Goal: Task Accomplishment & Management: Manage account settings

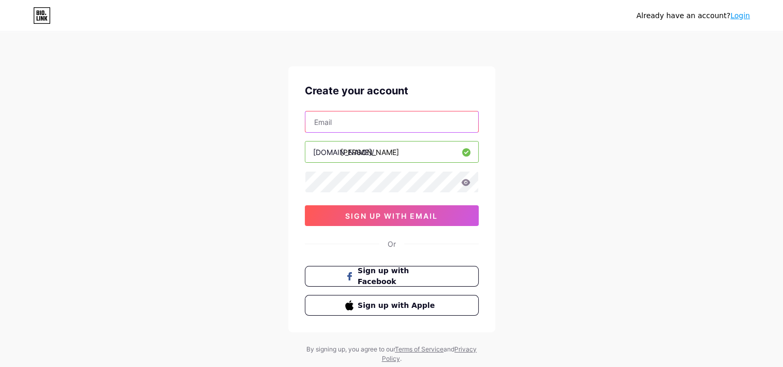
click at [377, 120] on input "text" at bounding box center [391, 121] width 173 height 21
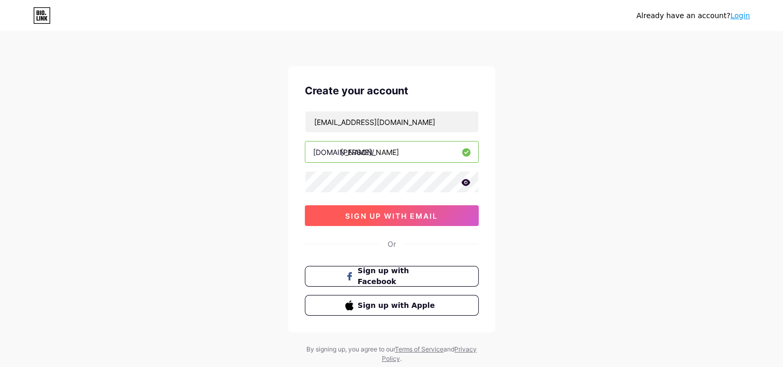
click at [423, 215] on span "sign up with email" at bounding box center [391, 215] width 93 height 9
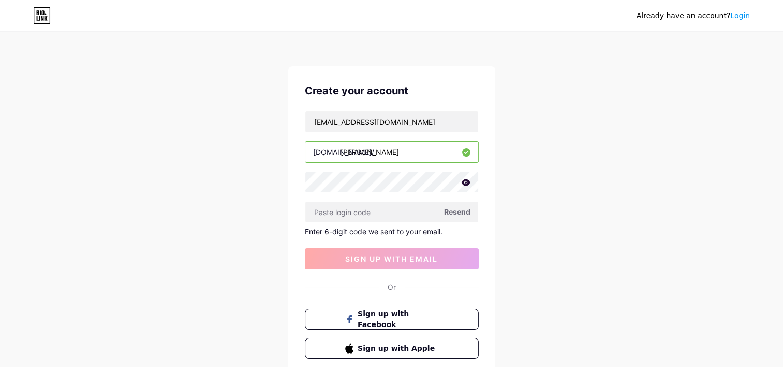
click at [464, 213] on span "Resend" at bounding box center [457, 211] width 26 height 11
click at [419, 130] on input "[EMAIL_ADDRESS][DOMAIN_NAME]" at bounding box center [391, 121] width 173 height 21
click at [449, 213] on span "Resend" at bounding box center [457, 211] width 26 height 11
click at [390, 115] on input "[EMAIL_ADDRESS][DOMAIN_NAME]" at bounding box center [391, 121] width 173 height 21
type input "[EMAIL_ADDRESS][DOMAIN_NAME]"
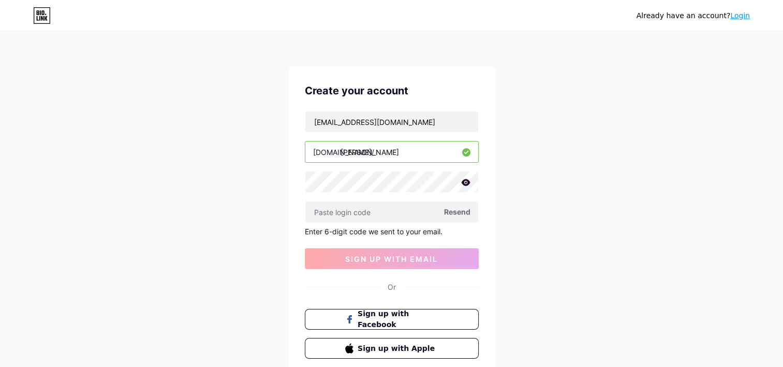
click at [445, 101] on div "Create your account unpluggedrecords7@gmail.com bio.link/ sraman Resend Enter 6…" at bounding box center [391, 220] width 207 height 309
click at [453, 209] on span "Resend" at bounding box center [457, 211] width 26 height 11
click at [742, 14] on link "Login" at bounding box center [740, 15] width 20 height 8
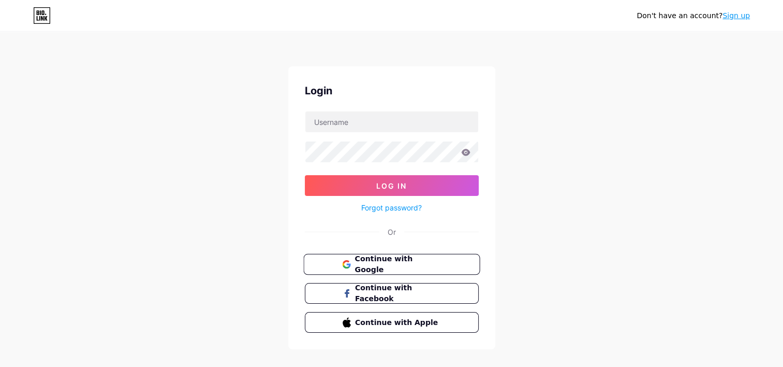
click at [387, 259] on span "Continue with Google" at bounding box center [398, 264] width 86 height 22
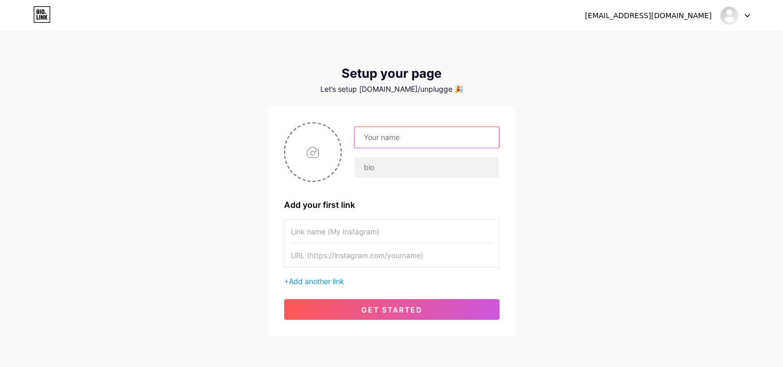
click at [386, 134] on input "text" at bounding box center [427, 137] width 144 height 21
type input "[PERSON_NAME]"
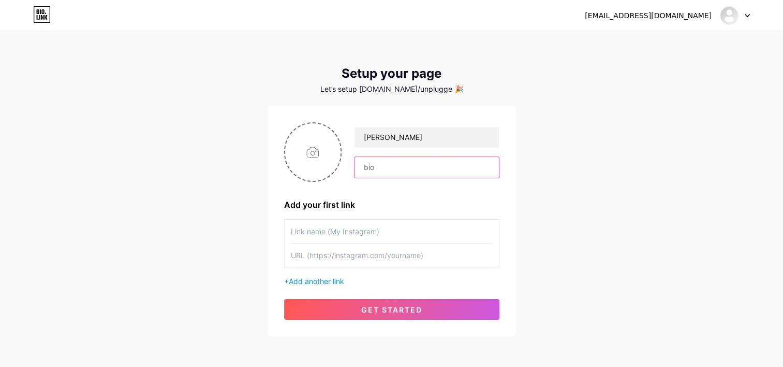
click at [366, 166] on input "text" at bounding box center [427, 167] width 144 height 21
type input "Musician"
click at [356, 233] on input "text" at bounding box center [392, 230] width 202 height 23
type input "My"
click at [326, 231] on input "Pure Jaak Official Teaser" at bounding box center [392, 230] width 202 height 23
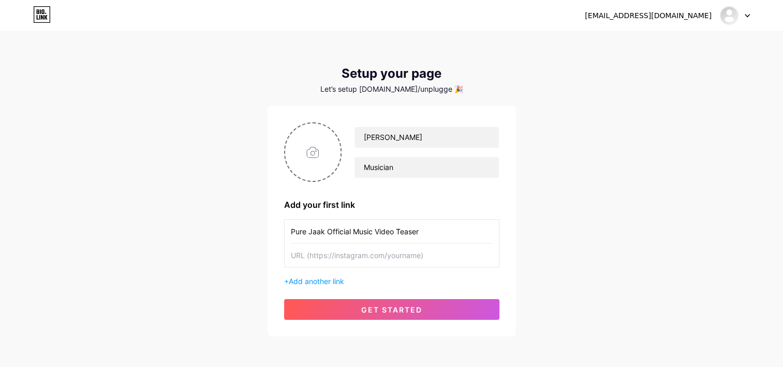
type input "Pure Jaak Official Music Video Teaser"
click at [409, 257] on input "text" at bounding box center [392, 254] width 202 height 23
paste input "https://youtu.be/Ntke3jxhl6E?feature=shared"
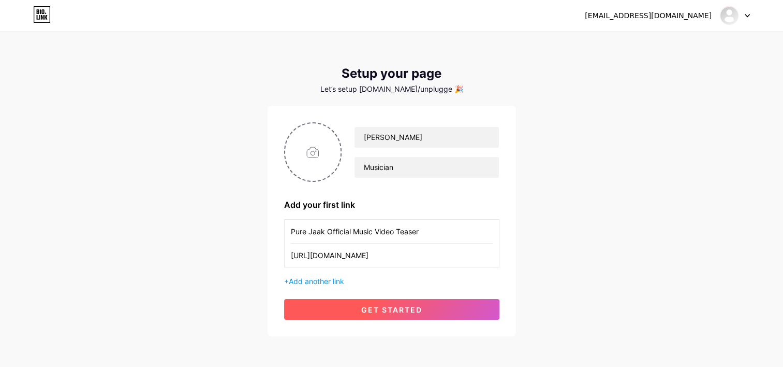
type input "https://youtu.be/Ntke3jxhl6E?feature=shared"
click at [368, 307] on span "get started" at bounding box center [391, 309] width 61 height 9
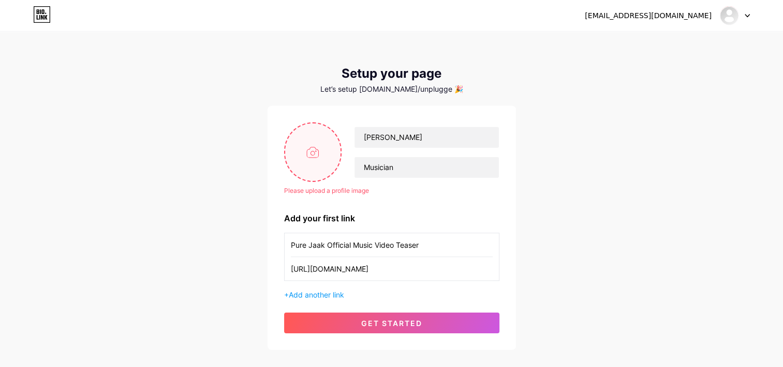
click at [313, 155] on input "file" at bounding box center [313, 151] width 56 height 57
click at [307, 126] on input "file" at bounding box center [313, 151] width 56 height 57
type input "C:\fakepath\522819331_17848251360521774_5057494315097746763_n.jpg"
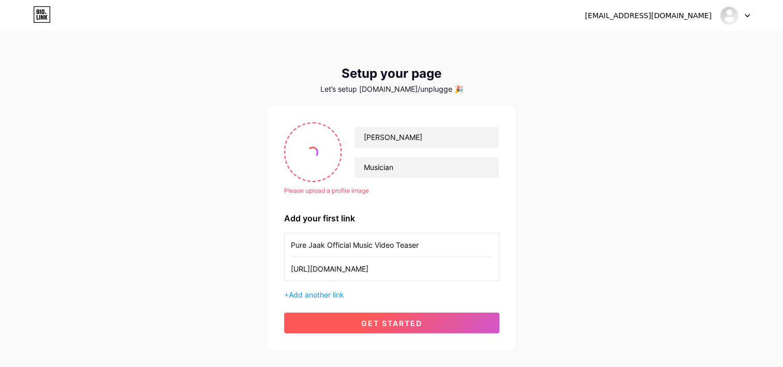
click at [420, 319] on span "get started" at bounding box center [391, 322] width 61 height 9
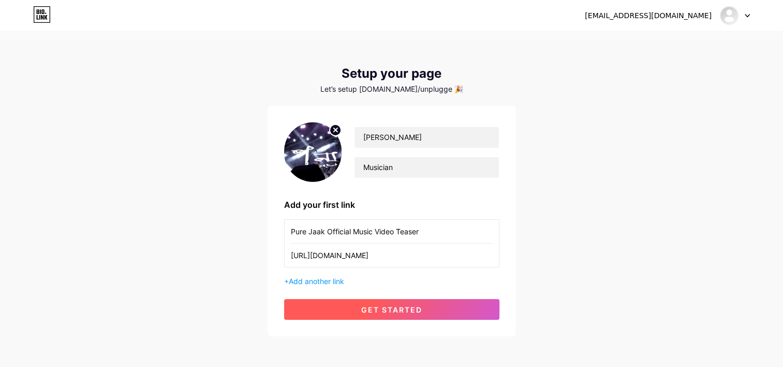
click at [427, 311] on button "get started" at bounding box center [391, 309] width 215 height 21
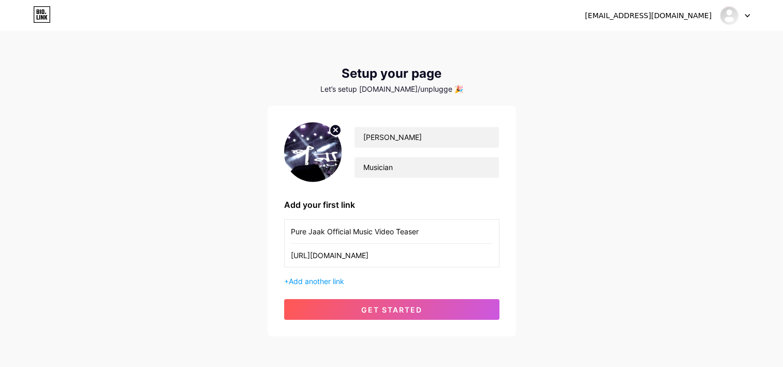
click at [745, 14] on icon at bounding box center [747, 15] width 4 height 3
click at [676, 43] on link "Dashboard" at bounding box center [685, 42] width 128 height 28
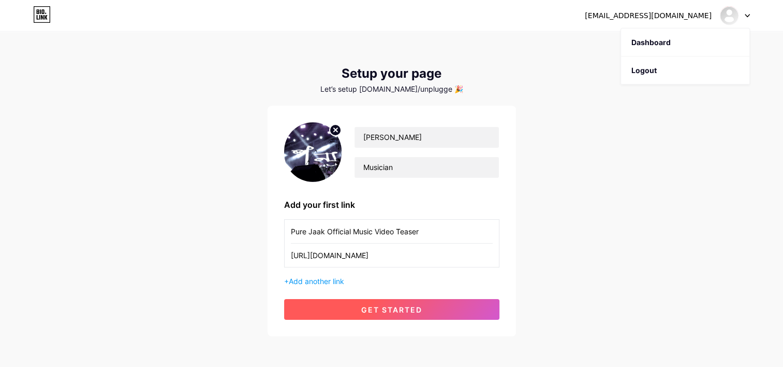
click at [387, 305] on span "get started" at bounding box center [391, 309] width 61 height 9
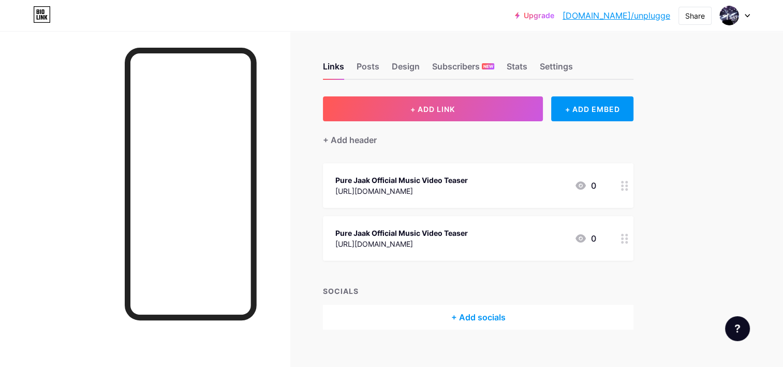
click at [745, 14] on icon at bounding box center [747, 16] width 5 height 4
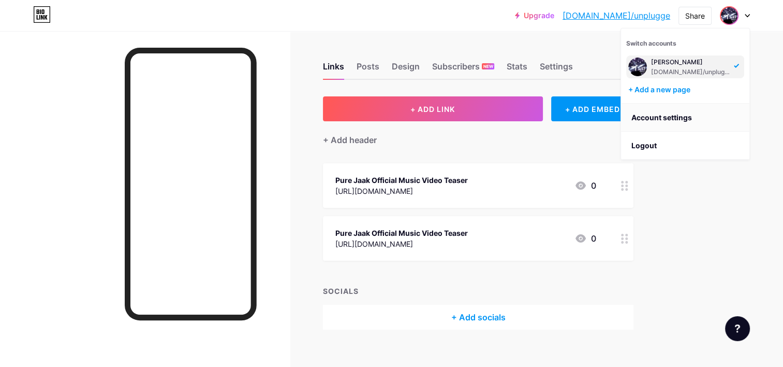
click at [671, 111] on link "Account settings" at bounding box center [685, 118] width 128 height 28
click at [678, 120] on link "Account settings" at bounding box center [685, 118] width 128 height 28
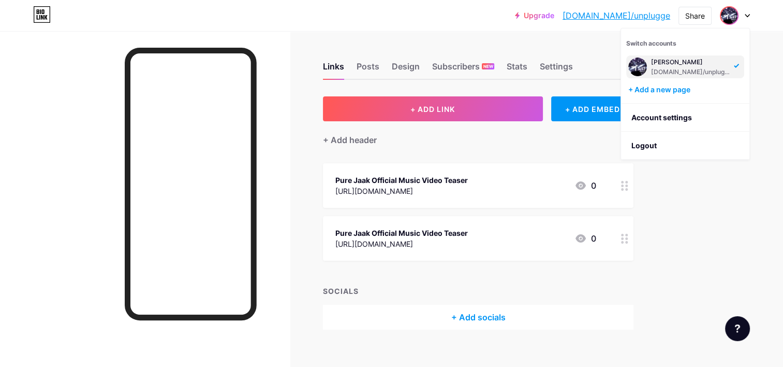
click at [482, 37] on div "Links Posts Design Subscribers NEW Stats Settings + ADD LINK + ADD EMBED + Add …" at bounding box center [338, 206] width 677 height 350
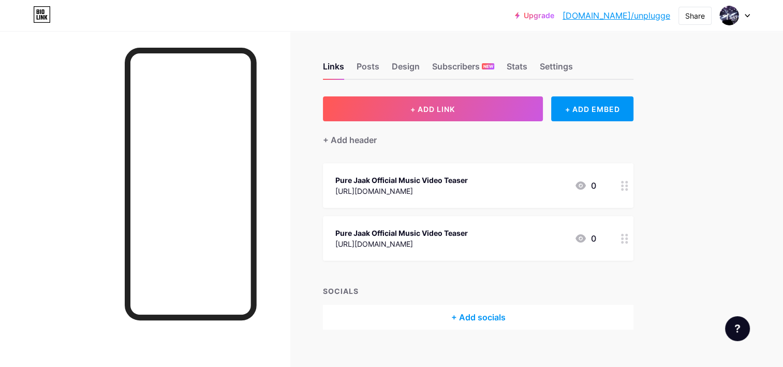
click at [644, 13] on link "[DOMAIN_NAME]/unplugge" at bounding box center [617, 15] width 108 height 12
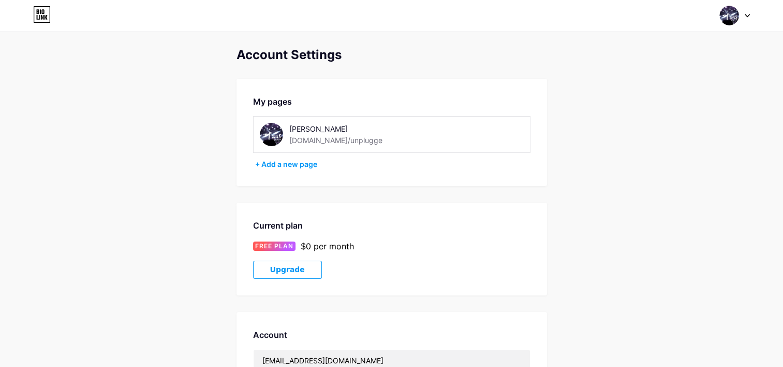
click at [313, 128] on div "[PERSON_NAME]" at bounding box center [362, 128] width 146 height 11
click at [344, 141] on div "[DOMAIN_NAME]/unplugge" at bounding box center [335, 140] width 93 height 11
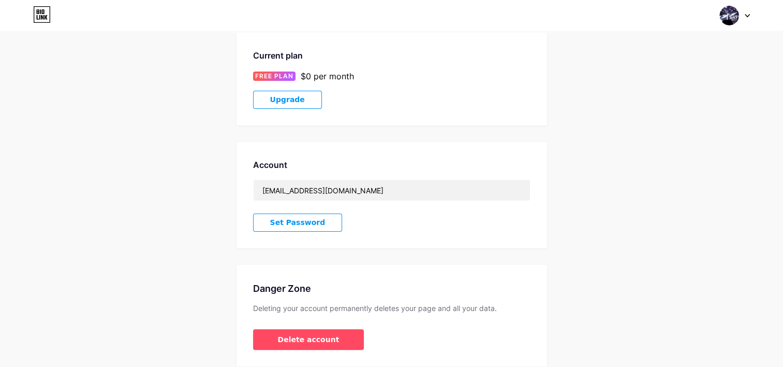
scroll to position [210, 0]
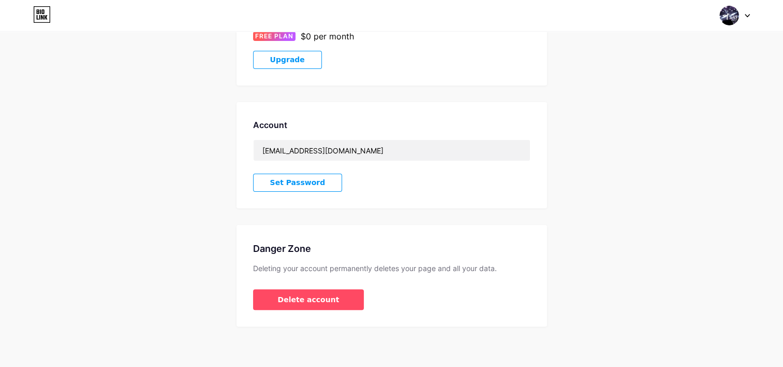
click at [317, 180] on button "Set Password" at bounding box center [298, 182] width 90 height 18
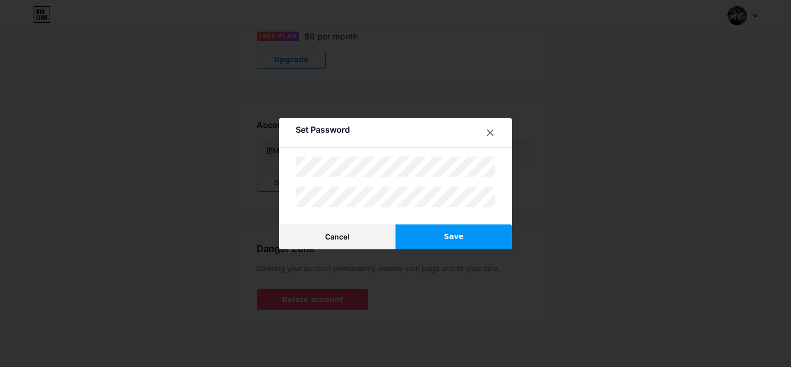
click at [472, 236] on button "Save" at bounding box center [453, 236] width 116 height 25
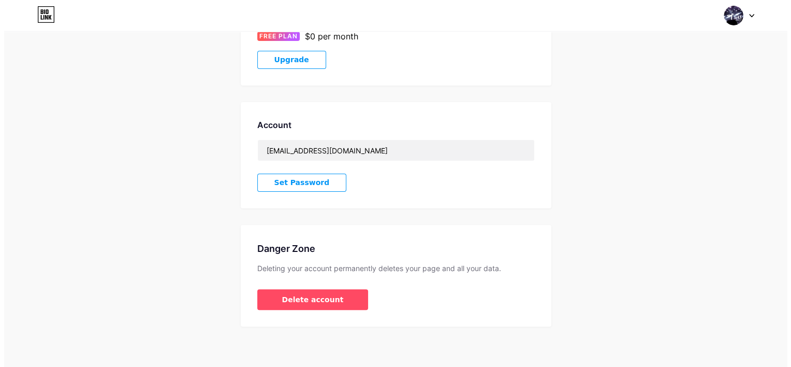
scroll to position [0, 0]
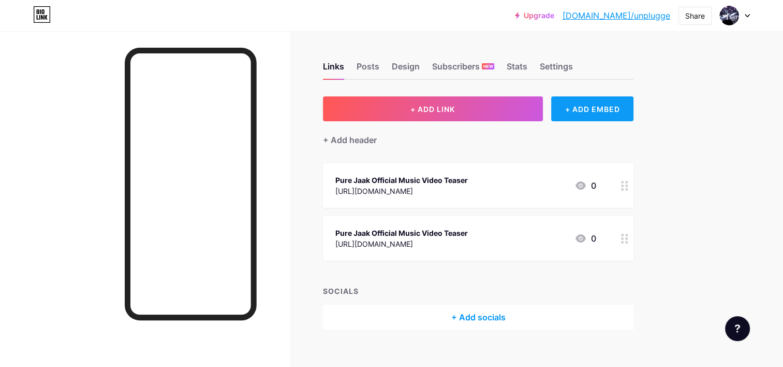
click at [596, 105] on div "+ ADD EMBED" at bounding box center [592, 108] width 82 height 25
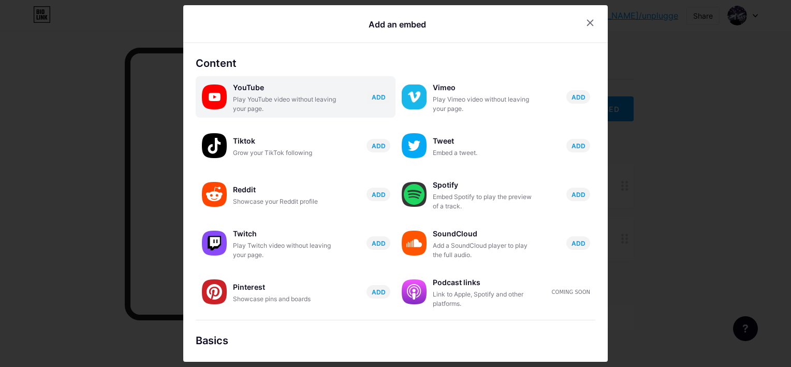
click at [324, 106] on div "Play YouTube video without leaving your page." at bounding box center [285, 104] width 104 height 19
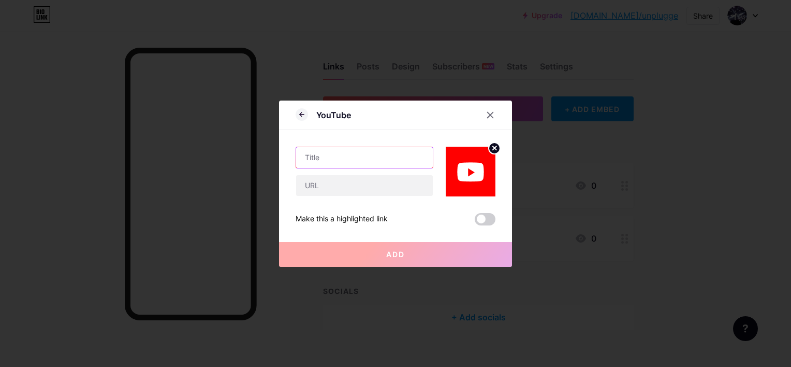
click at [339, 159] on input "text" at bounding box center [364, 157] width 137 height 21
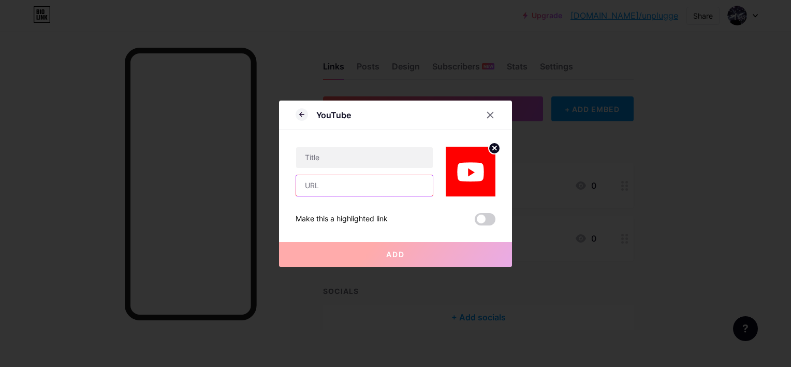
click at [355, 188] on input "text" at bounding box center [364, 185] width 137 height 21
paste input "https://www.youtube.com/watch?v=Ntke3jxhl6E"
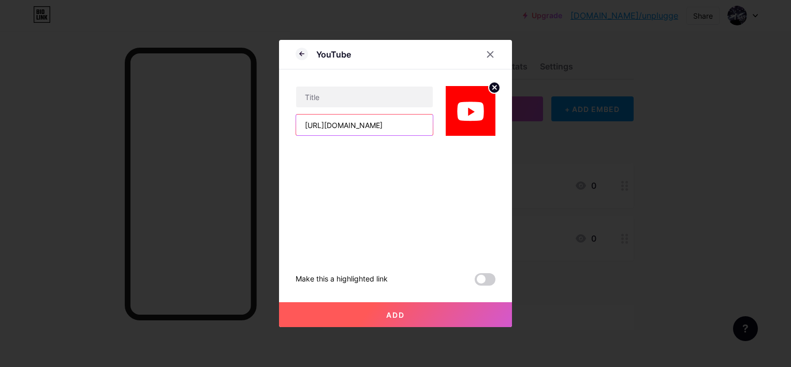
scroll to position [0, 46]
type input "https://www.youtube.com/watch?v=Ntke3jxhl6E"
click at [478, 283] on span at bounding box center [485, 279] width 21 height 12
click at [475, 282] on input "checkbox" at bounding box center [475, 282] width 0 height 0
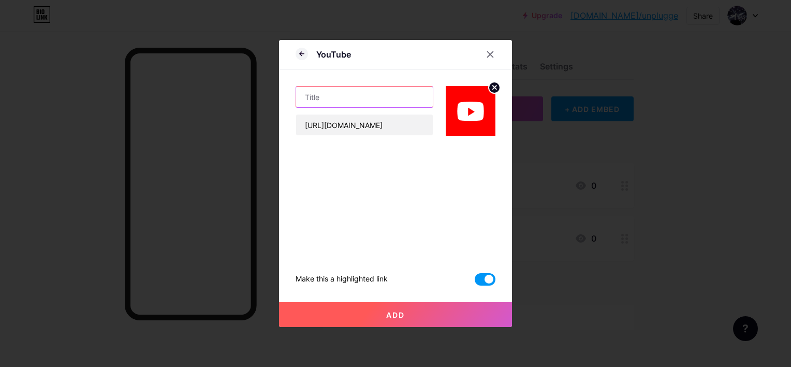
click at [348, 102] on input "text" at bounding box center [364, 96] width 137 height 21
paste input "'Pure Jaak', Official Music Video Teaser"
type input "'Pure Jaak', Official Music Video Teaser"
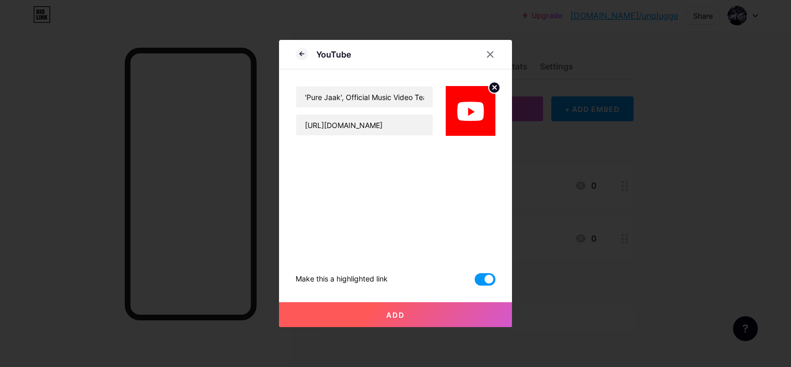
click at [418, 312] on button "Add" at bounding box center [395, 314] width 233 height 25
click at [430, 310] on button "Add" at bounding box center [395, 314] width 233 height 25
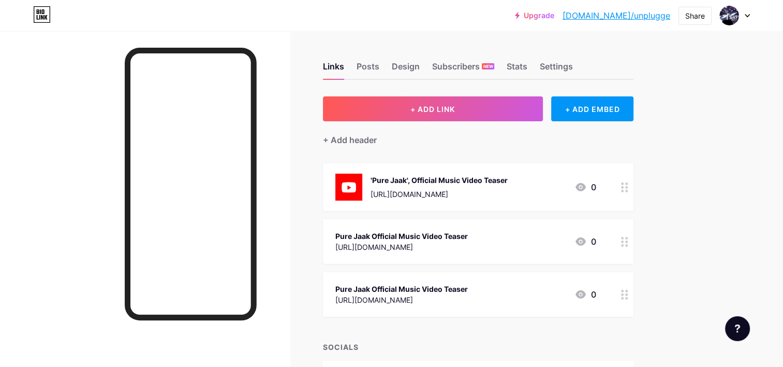
drag, startPoint x: 605, startPoint y: 245, endPoint x: 671, endPoint y: 281, distance: 75.3
click at [679, 283] on div "Upgrade bio.link/unplug... bio.link/unplugge Share Switch accounts Sraman bio.l…" at bounding box center [391, 218] width 783 height 437
click at [597, 244] on div "Pure Jaak Official Music Video Teaser https://youtu.be/Ntke3jxhl6E?feature=shar…" at bounding box center [478, 241] width 311 height 45
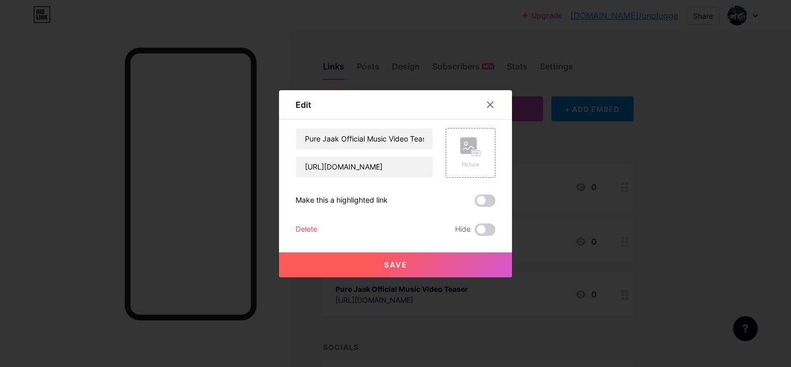
click at [304, 230] on div "Delete" at bounding box center [307, 229] width 22 height 12
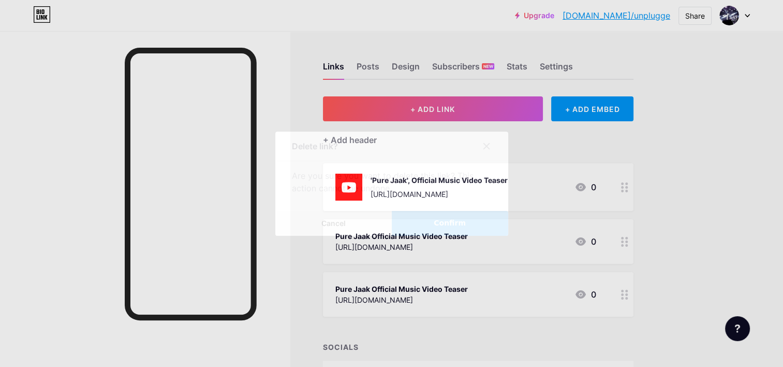
click at [423, 231] on button "Confirm" at bounding box center [450, 223] width 116 height 25
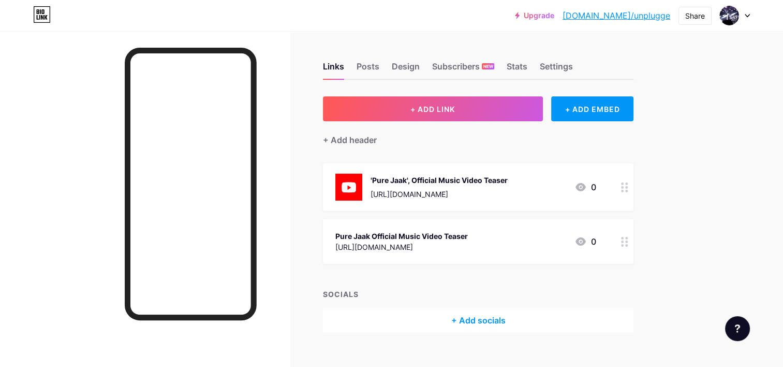
click at [505, 244] on div "Pure Jaak Official Music Video Teaser https://youtu.be/Ntke3jxhl6E?feature=shar…" at bounding box center [465, 241] width 261 height 24
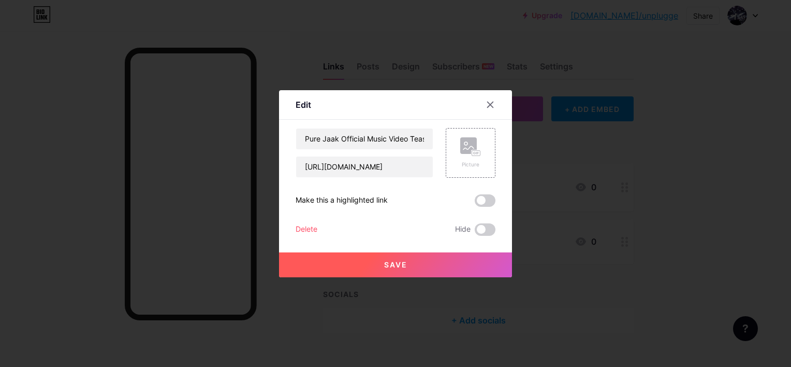
click at [309, 228] on div "Delete" at bounding box center [307, 229] width 22 height 12
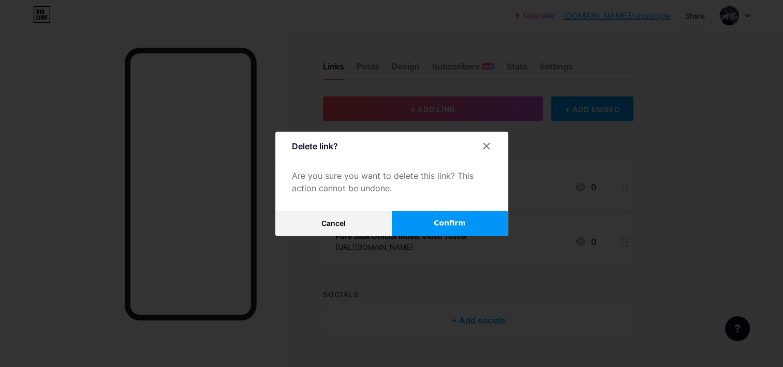
click at [414, 217] on button "Confirm" at bounding box center [450, 223] width 116 height 25
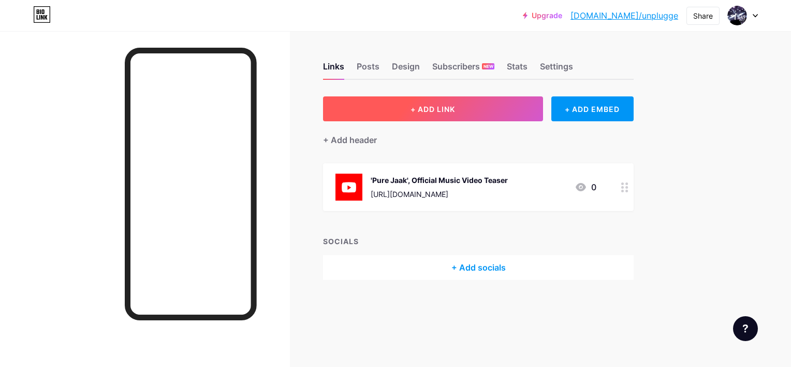
click at [541, 112] on button "+ ADD LINK" at bounding box center [433, 108] width 220 height 25
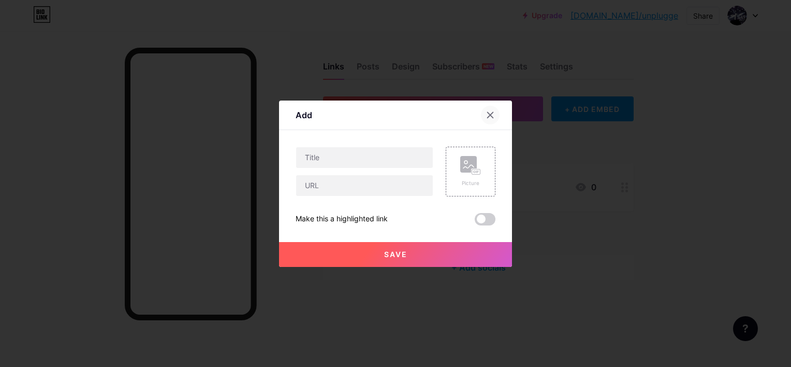
click at [492, 111] on div at bounding box center [490, 115] width 19 height 19
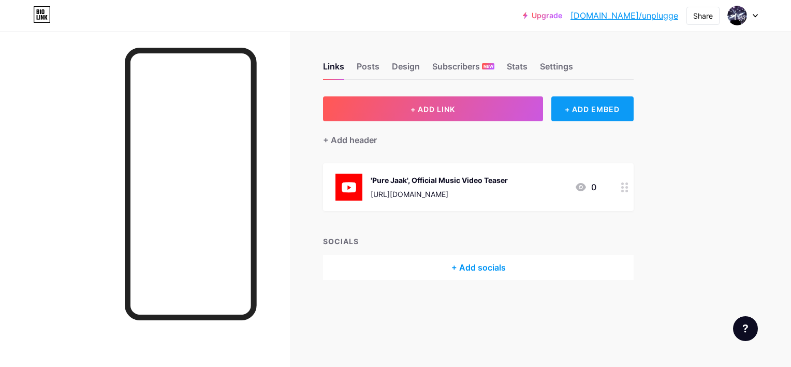
click at [601, 100] on div "+ ADD EMBED" at bounding box center [592, 108] width 82 height 25
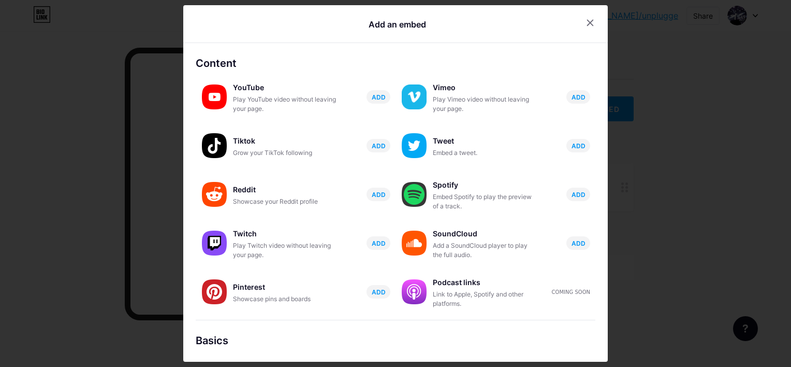
click at [93, 99] on div at bounding box center [395, 183] width 791 height 367
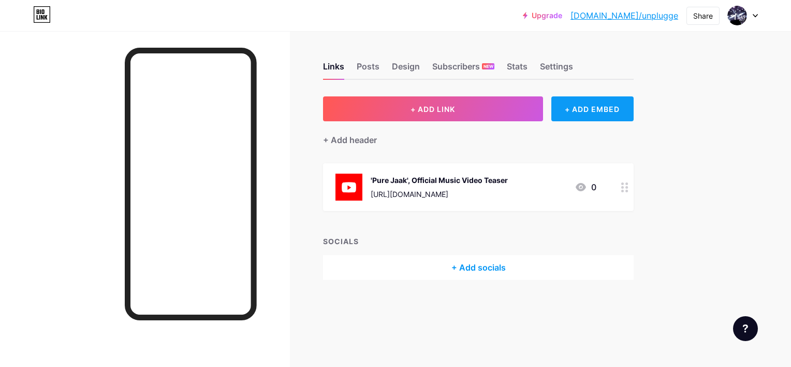
click at [600, 110] on div "+ ADD EMBED" at bounding box center [592, 108] width 82 height 25
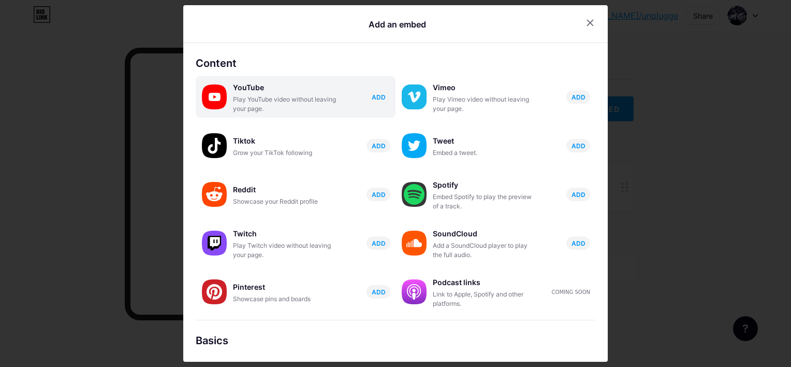
click at [321, 97] on div "Play YouTube video without leaving your page." at bounding box center [285, 104] width 104 height 19
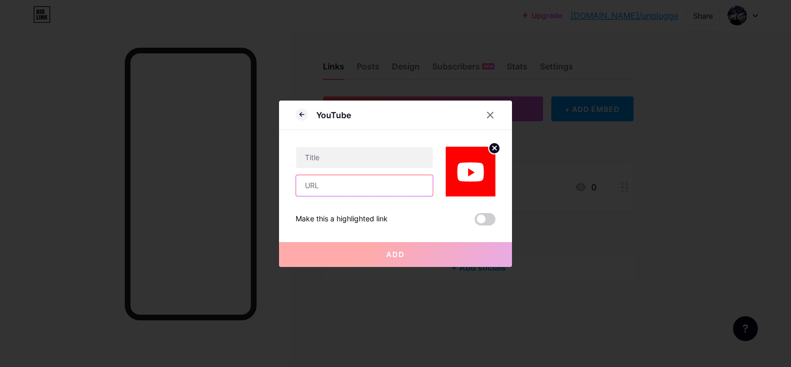
click at [370, 189] on input "text" at bounding box center [364, 185] width 137 height 21
paste input "https://www.youtube.com/watch?v=cK2lOq47CbE"
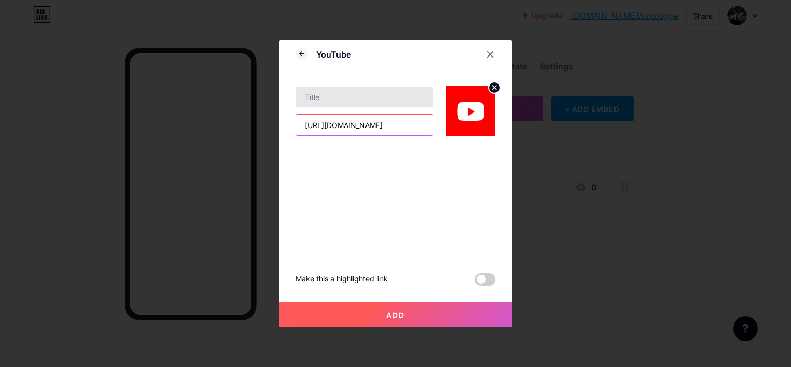
type input "https://www.youtube.com/watch?v=cK2lOq47CbE"
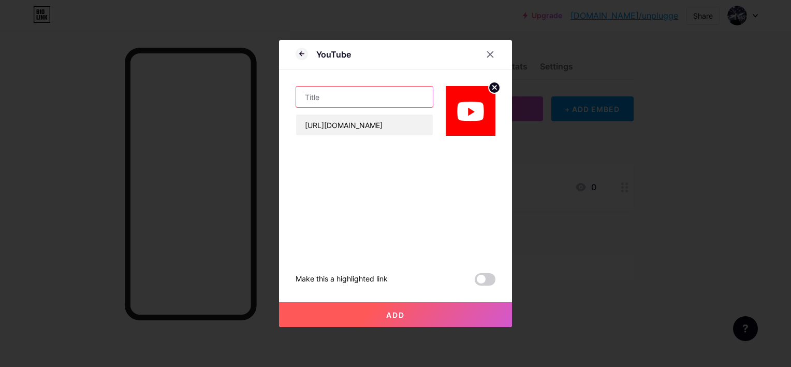
click at [356, 98] on input "text" at bounding box center [364, 96] width 137 height 21
type input "Khoj Khela Teaser"
click at [485, 274] on span at bounding box center [485, 279] width 21 height 12
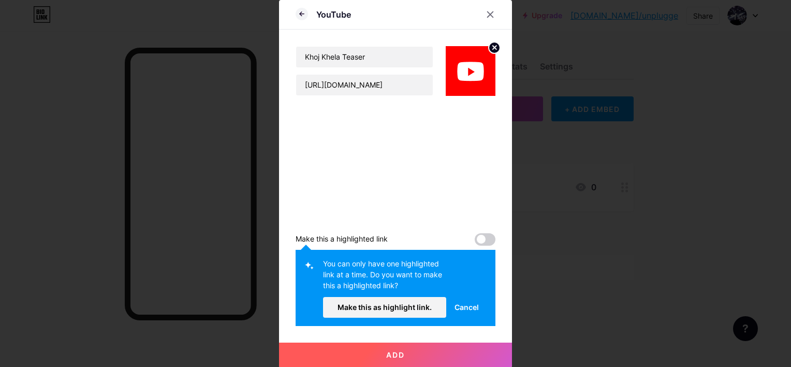
click at [473, 309] on span "Cancel" at bounding box center [467, 306] width 24 height 11
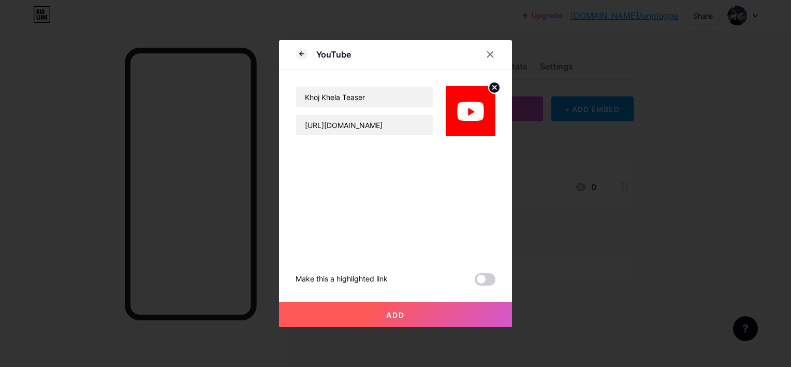
click at [419, 311] on button "Add" at bounding box center [395, 314] width 233 height 25
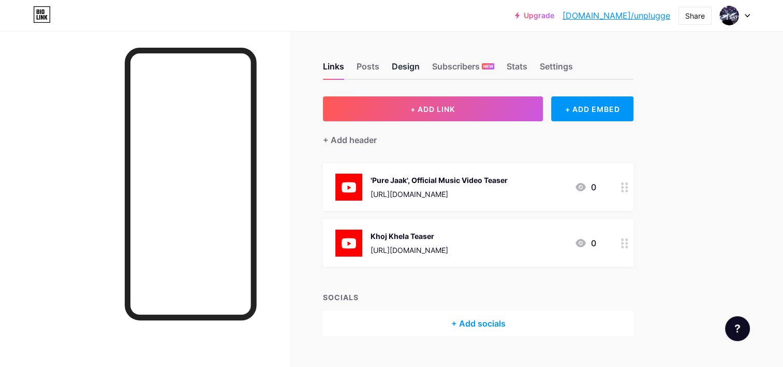
click at [412, 67] on div "Design" at bounding box center [406, 69] width 28 height 19
click at [408, 65] on div "Design" at bounding box center [406, 69] width 28 height 19
click at [352, 140] on div "+ Add header" at bounding box center [350, 140] width 54 height 12
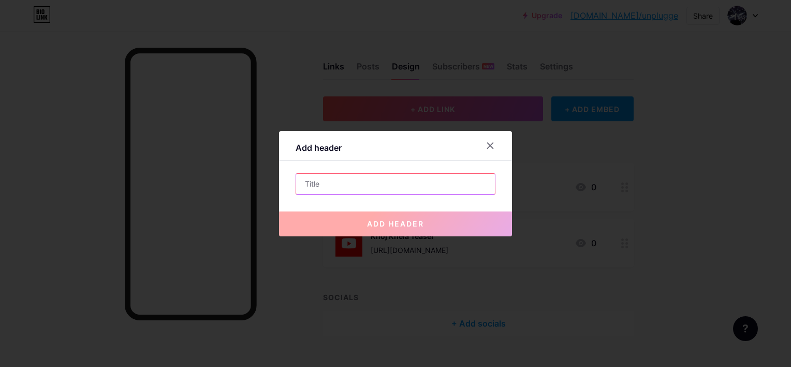
click at [409, 188] on input "text" at bounding box center [395, 183] width 199 height 21
click at [486, 143] on icon at bounding box center [490, 145] width 8 height 8
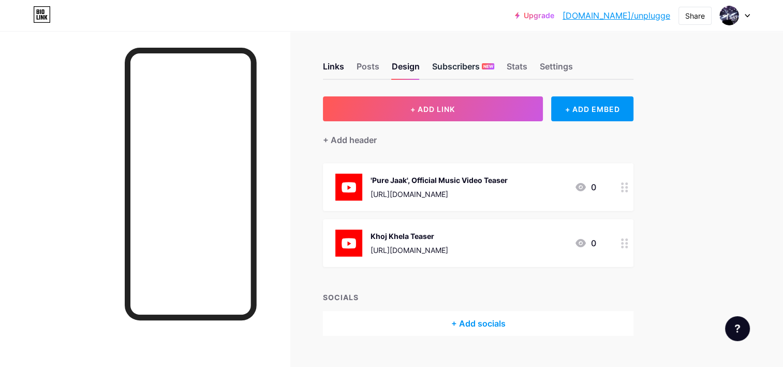
click at [460, 62] on div "Subscribers NEW" at bounding box center [463, 69] width 62 height 19
drag, startPoint x: 460, startPoint y: 62, endPoint x: 604, endPoint y: 61, distance: 143.4
click at [604, 61] on div "Links Posts Design Subscribers NEW Stats Settings" at bounding box center [478, 61] width 311 height 36
click at [462, 321] on div "+ Add socials" at bounding box center [478, 323] width 311 height 25
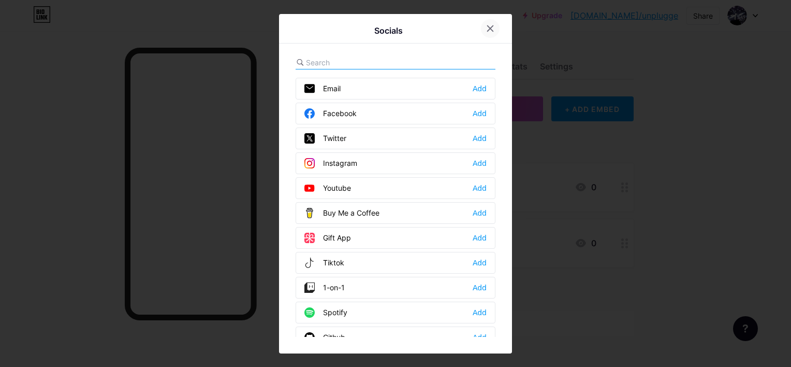
click at [486, 26] on icon at bounding box center [490, 28] width 8 height 8
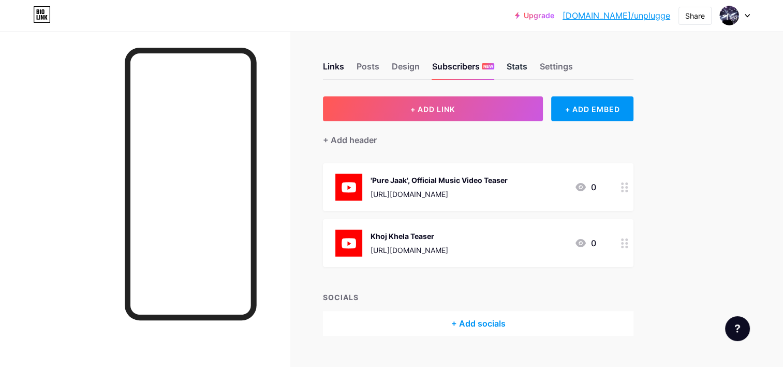
click at [518, 65] on div "Stats" at bounding box center [517, 69] width 21 height 19
click at [381, 70] on div "Links Posts Design Subscribers NEW Stats Settings" at bounding box center [478, 61] width 311 height 36
click at [376, 68] on div "Posts" at bounding box center [368, 69] width 23 height 19
click at [336, 68] on div "Links" at bounding box center [333, 69] width 21 height 19
click at [521, 65] on div "Stats" at bounding box center [517, 69] width 21 height 19
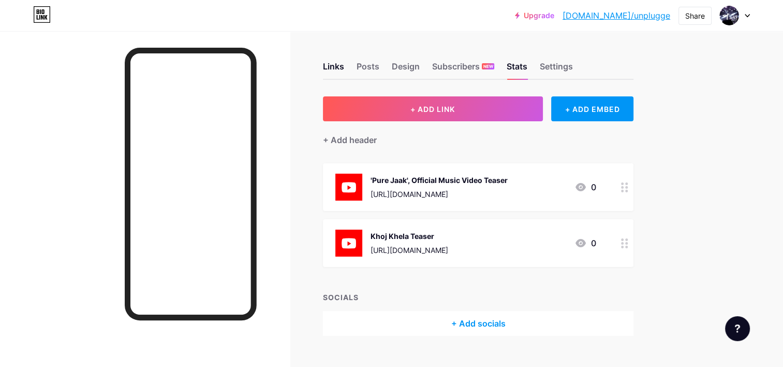
click at [745, 18] on div at bounding box center [735, 15] width 30 height 19
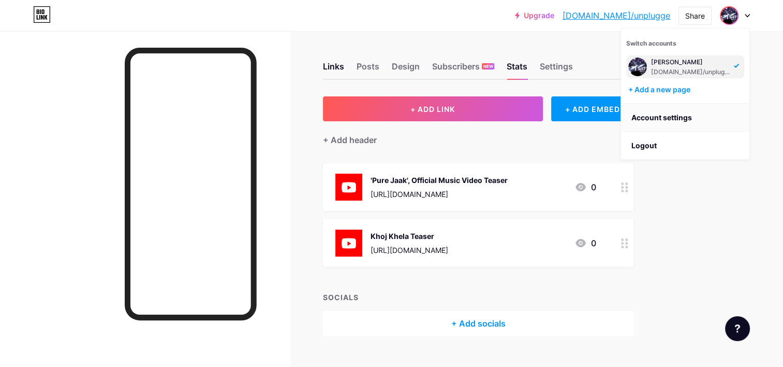
click at [671, 115] on link "Account settings" at bounding box center [685, 118] width 128 height 28
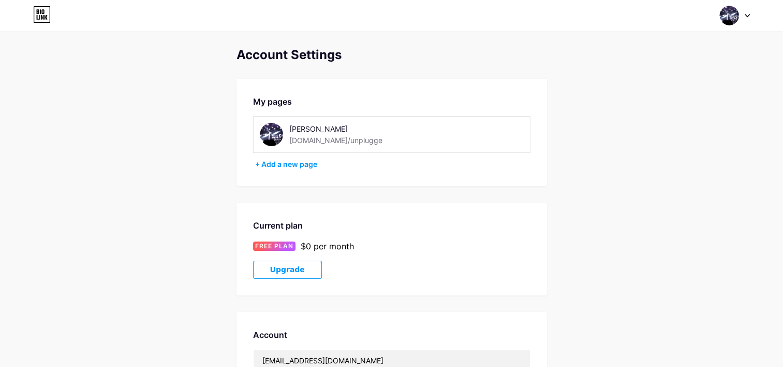
click at [277, 134] on img at bounding box center [271, 134] width 23 height 23
click at [273, 133] on img at bounding box center [271, 134] width 23 height 23
click at [357, 141] on div "[PERSON_NAME] [DOMAIN_NAME]/unplugge" at bounding box center [362, 134] width 146 height 23
click at [328, 136] on div "[DOMAIN_NAME]/unplugge" at bounding box center [335, 140] width 93 height 11
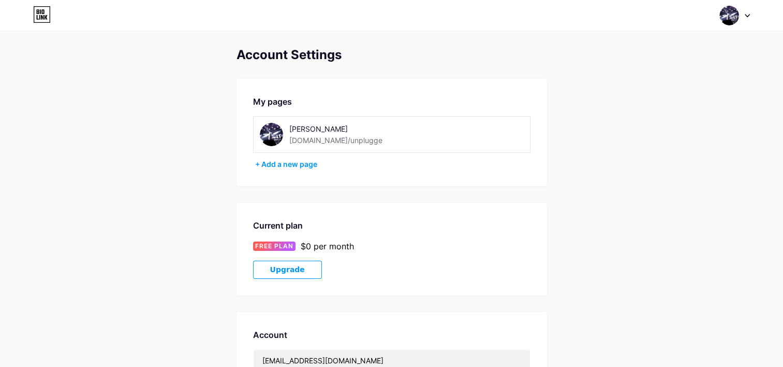
click at [273, 133] on img at bounding box center [271, 134] width 23 height 23
click at [272, 137] on img at bounding box center [271, 134] width 23 height 23
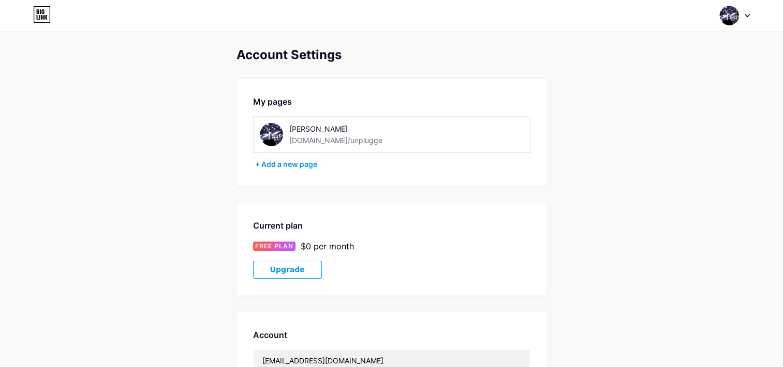
click at [271, 134] on img at bounding box center [271, 134] width 23 height 23
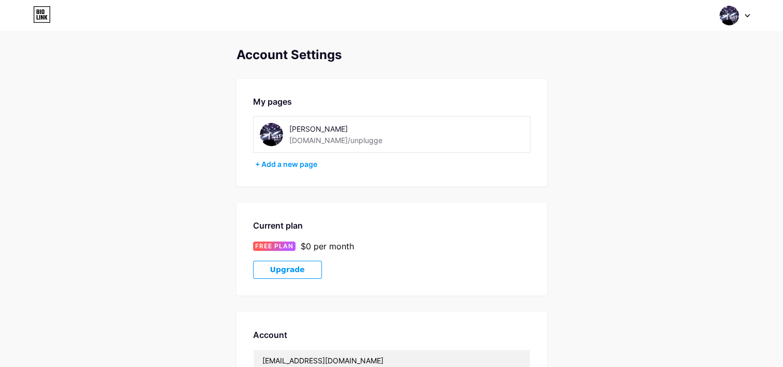
click at [271, 134] on img at bounding box center [271, 134] width 23 height 23
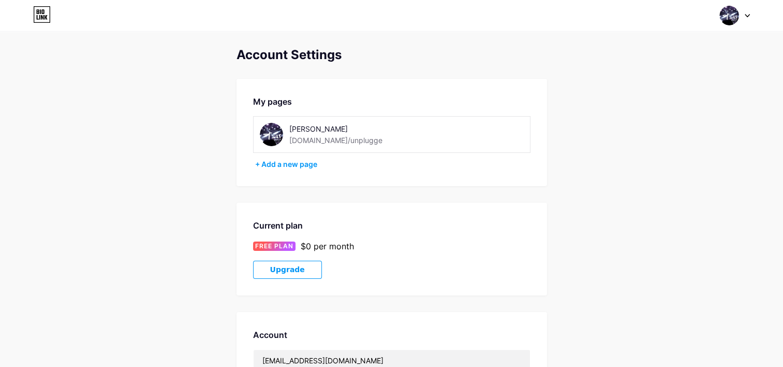
click at [271, 134] on img at bounding box center [271, 134] width 23 height 23
click at [590, 52] on div "Account Settings My pages Sraman bio.link/unplugge + Add a new page Current pla…" at bounding box center [391, 292] width 783 height 488
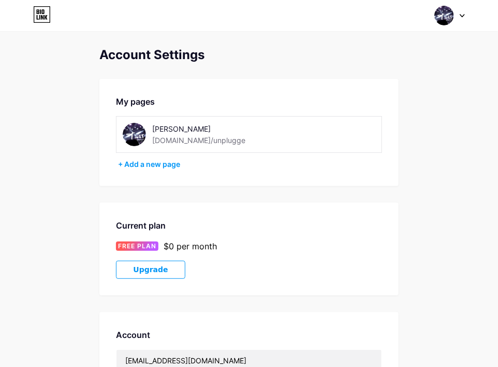
click at [461, 17] on div at bounding box center [450, 15] width 30 height 19
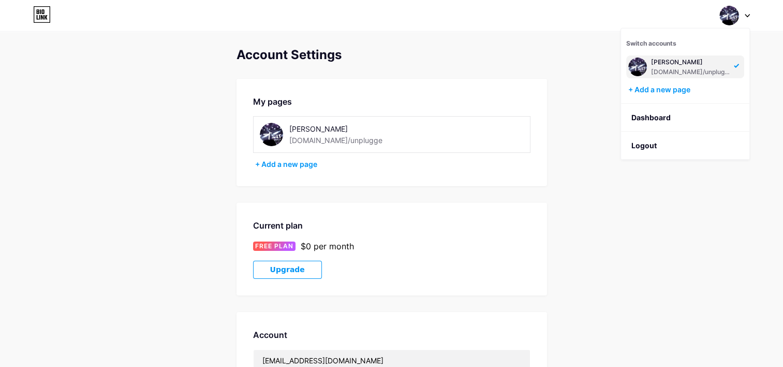
click at [342, 137] on div "[DOMAIN_NAME]/unplugge" at bounding box center [335, 140] width 93 height 11
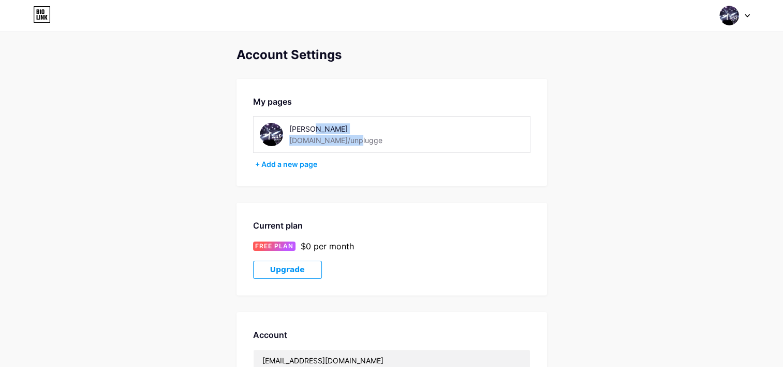
click at [353, 139] on div "[PERSON_NAME] [DOMAIN_NAME]/unplugge" at bounding box center [362, 134] width 146 height 23
